Goal: Information Seeking & Learning: Learn about a topic

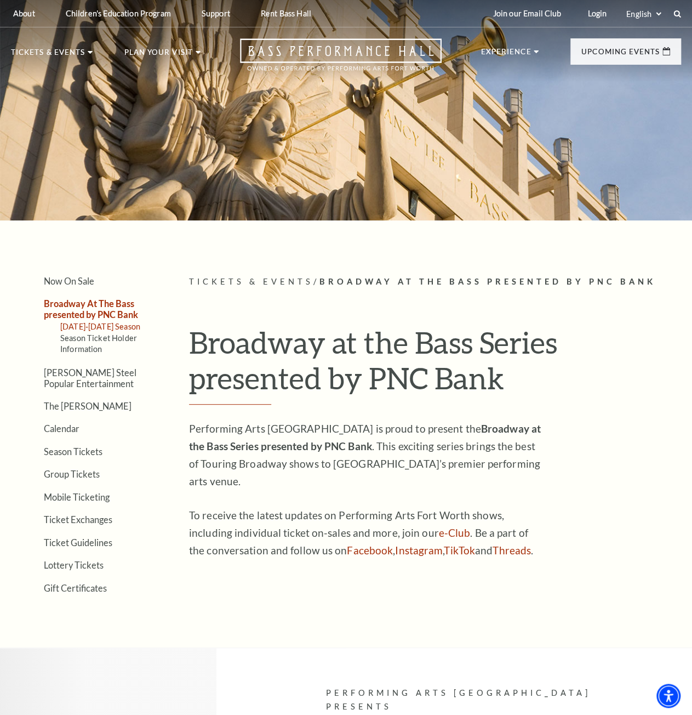
click at [102, 325] on link "[DATE]-[DATE] Season" at bounding box center [100, 326] width 80 height 9
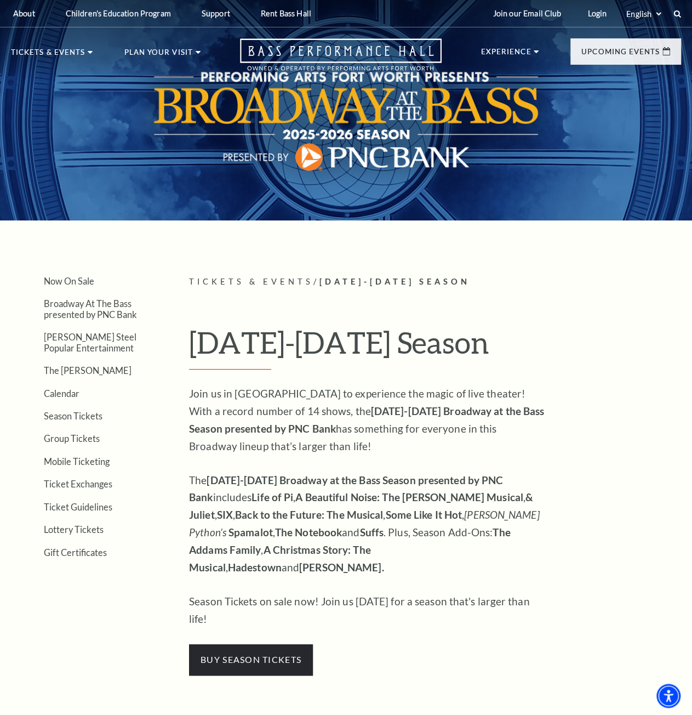
drag, startPoint x: 398, startPoint y: 345, endPoint x: 381, endPoint y: -41, distance: 386.2
click at [81, 303] on link "Broadway At The Bass presented by PNC Bank" at bounding box center [90, 308] width 93 height 21
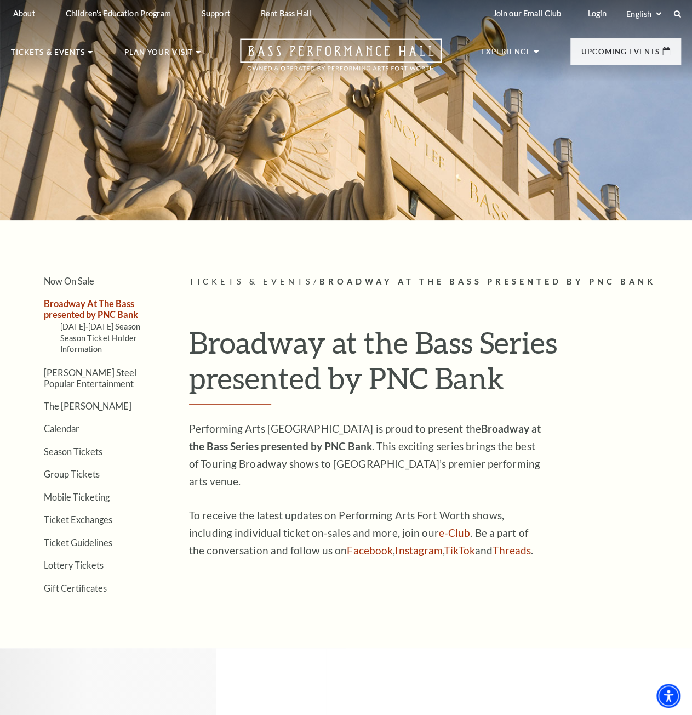
click at [468, 416] on article "Tickets & Events / Broadway At The Bass presented by PNC Bank Broadway at the B…" at bounding box center [435, 433] width 492 height 317
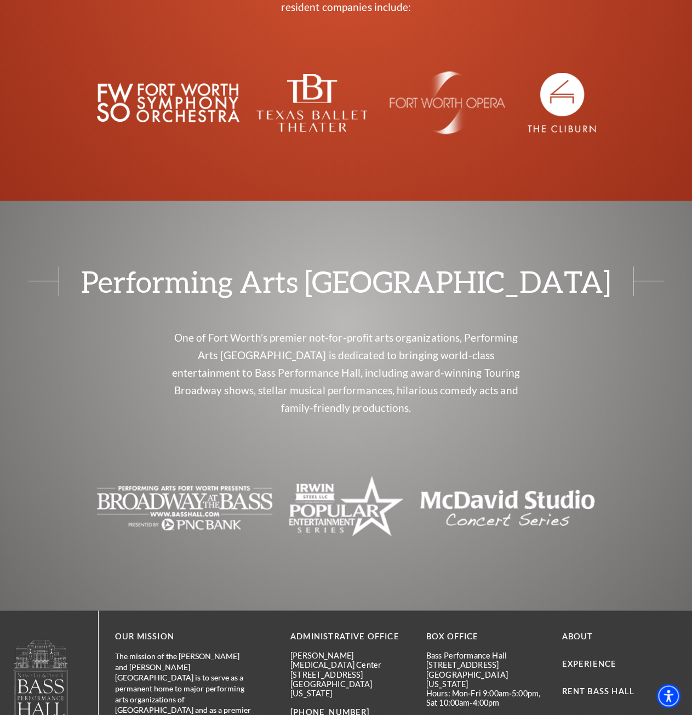
scroll to position [1786, 0]
